Goal: Navigation & Orientation: Find specific page/section

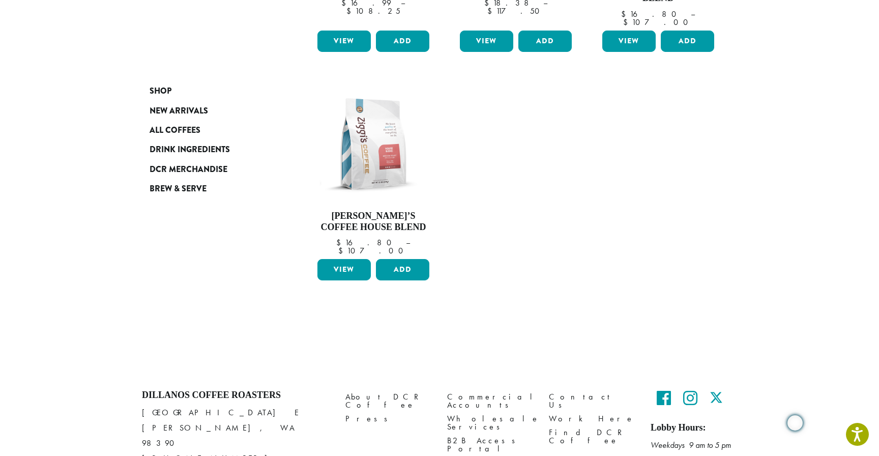
scroll to position [352, 0]
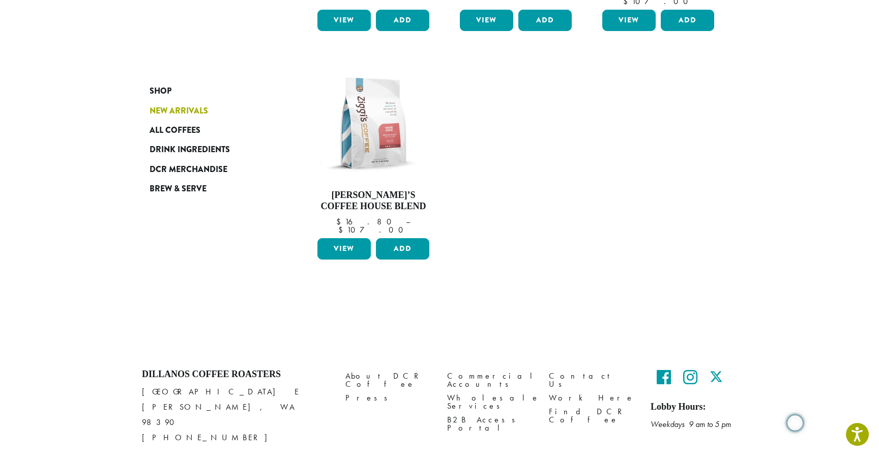
click at [159, 112] on span "New Arrivals" at bounding box center [179, 111] width 59 height 13
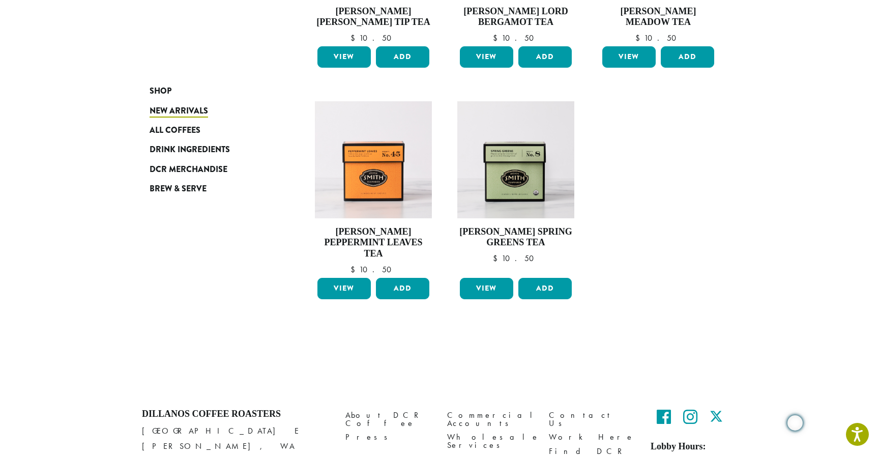
scroll to position [738, 0]
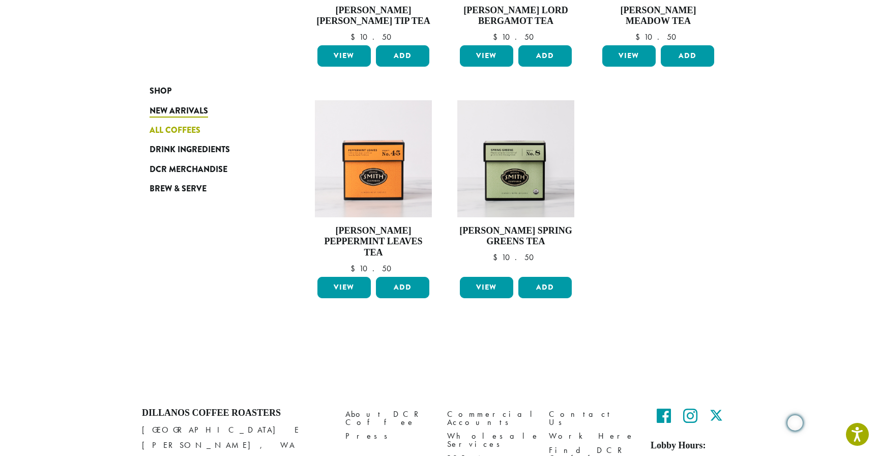
click at [179, 126] on span "All Coffees" at bounding box center [175, 130] width 51 height 13
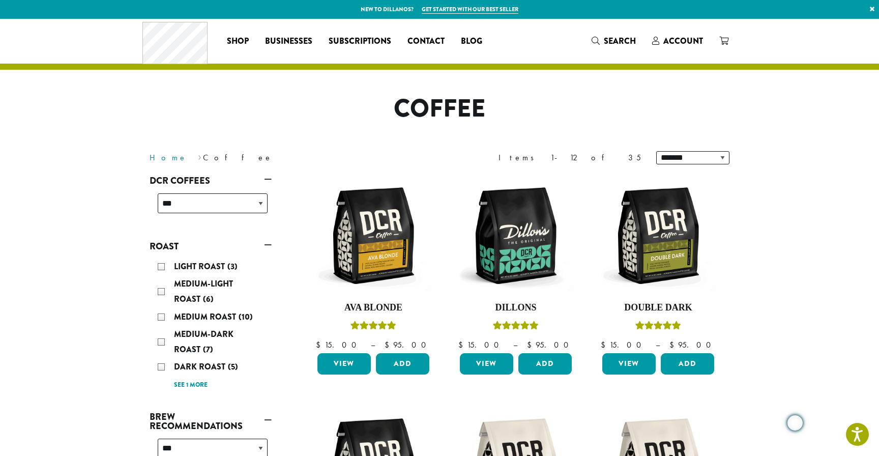
click at [155, 153] on link "Home" at bounding box center [169, 157] width 38 height 11
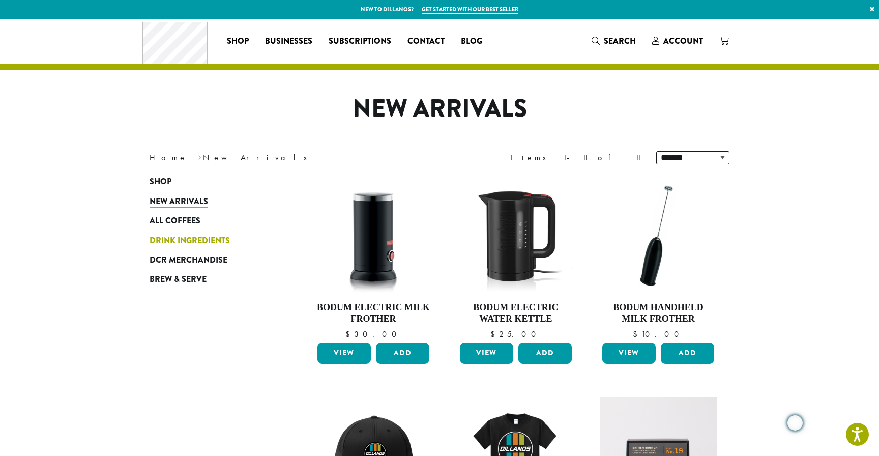
click at [189, 238] on span "Drink Ingredients" at bounding box center [190, 241] width 80 height 13
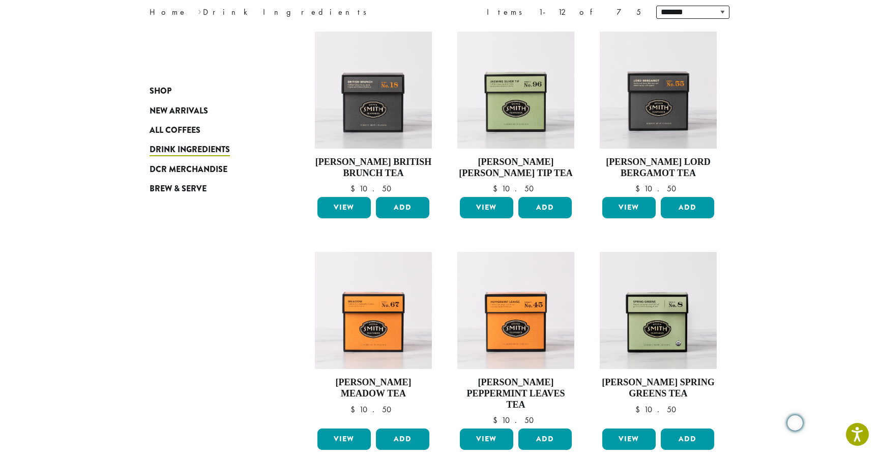
scroll to position [133, 0]
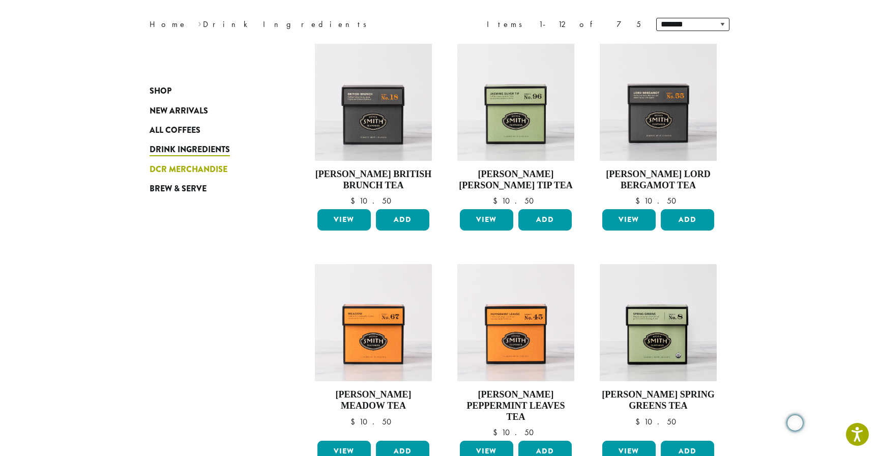
click at [163, 164] on span "DCR Merchandise" at bounding box center [189, 169] width 78 height 13
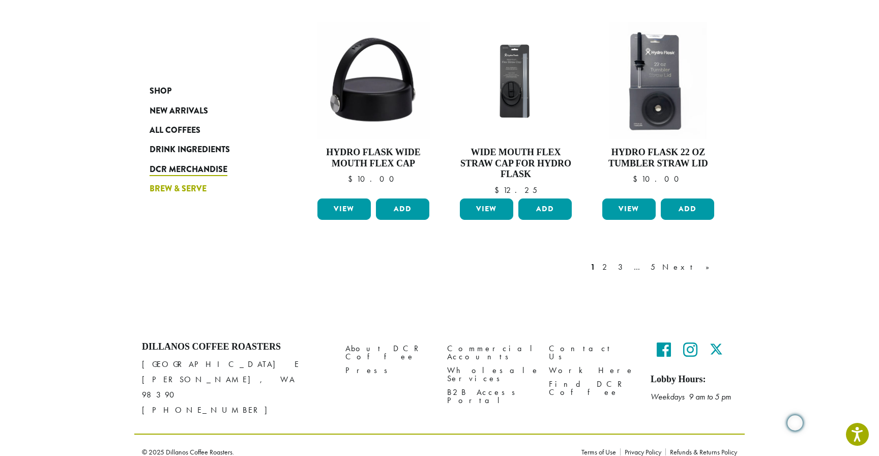
scroll to position [797, 0]
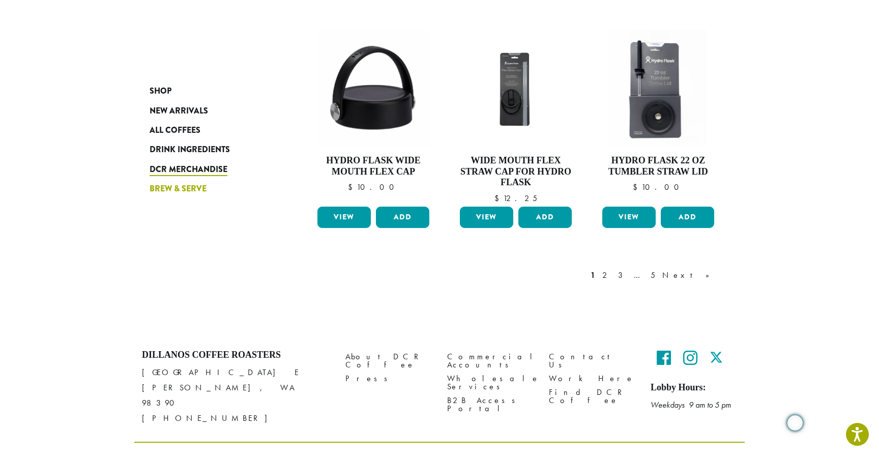
click at [165, 189] on span "Brew & Serve" at bounding box center [178, 189] width 57 height 13
